Goal: Check status: Check status

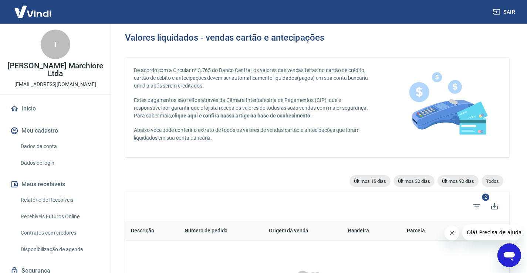
click at [61, 199] on link "Relatório de Recebíveis" at bounding box center [60, 200] width 84 height 15
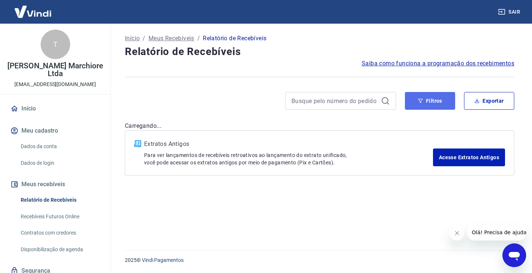
click at [428, 97] on button "Filtros" at bounding box center [430, 101] width 50 height 18
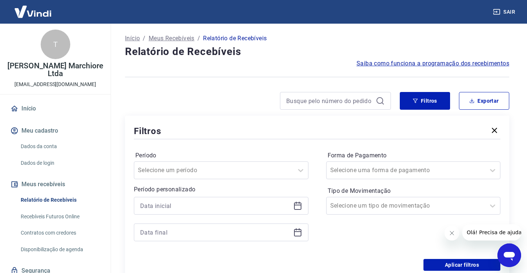
click at [297, 205] on icon at bounding box center [297, 205] width 7 height 1
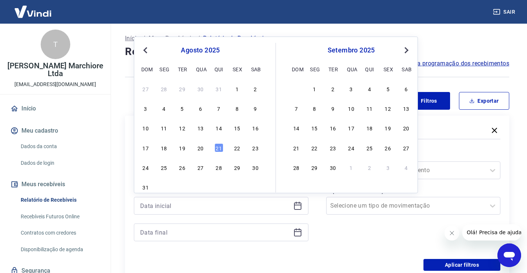
drag, startPoint x: 220, startPoint y: 148, endPoint x: 288, endPoint y: 232, distance: 108.8
click at [219, 149] on div "21" at bounding box center [218, 147] width 9 height 9
type input "[DATE]"
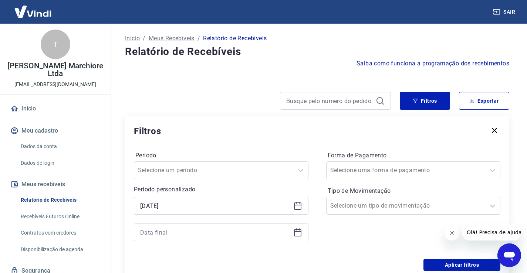
click at [297, 233] on icon at bounding box center [297, 232] width 9 height 9
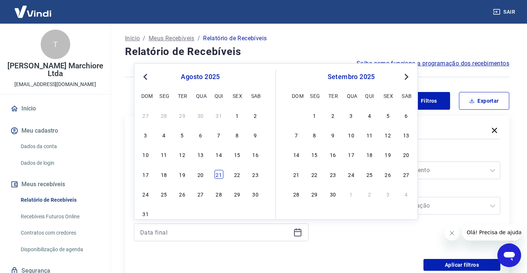
click at [217, 174] on div "21" at bounding box center [218, 174] width 9 height 9
type input "[DATE]"
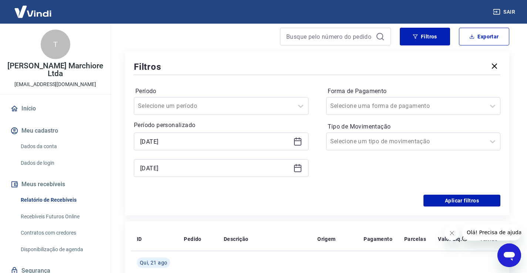
scroll to position [74, 0]
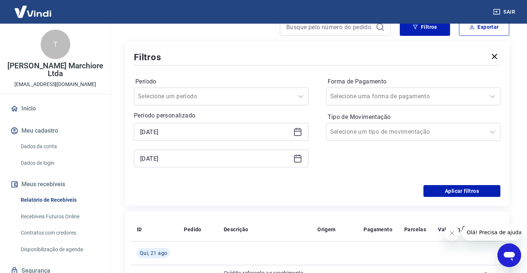
click at [452, 232] on icon "Fechar mensagem da empresa" at bounding box center [452, 233] width 6 height 6
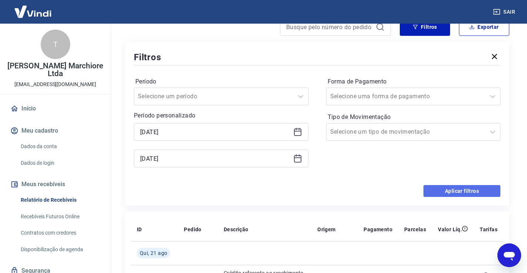
click at [460, 194] on button "Aplicar filtros" at bounding box center [461, 191] width 77 height 12
